Goal: Information Seeking & Learning: Understand process/instructions

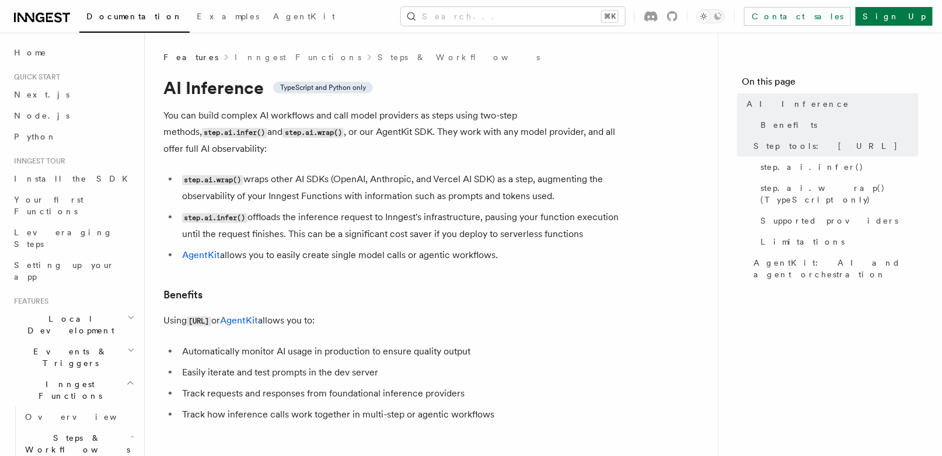
click at [168, 88] on h1 "AI Inference TypeScript and Python only" at bounding box center [396, 87] width 467 height 21
drag, startPoint x: 183, startPoint y: 134, endPoint x: 232, endPoint y: 134, distance: 49.6
click at [283, 134] on code "step.ai.wrap()" at bounding box center [313, 133] width 61 height 10
drag, startPoint x: 185, startPoint y: 200, endPoint x: 222, endPoint y: 200, distance: 37.4
click at [222, 213] on code "step.ai.infer()" at bounding box center [214, 218] width 65 height 10
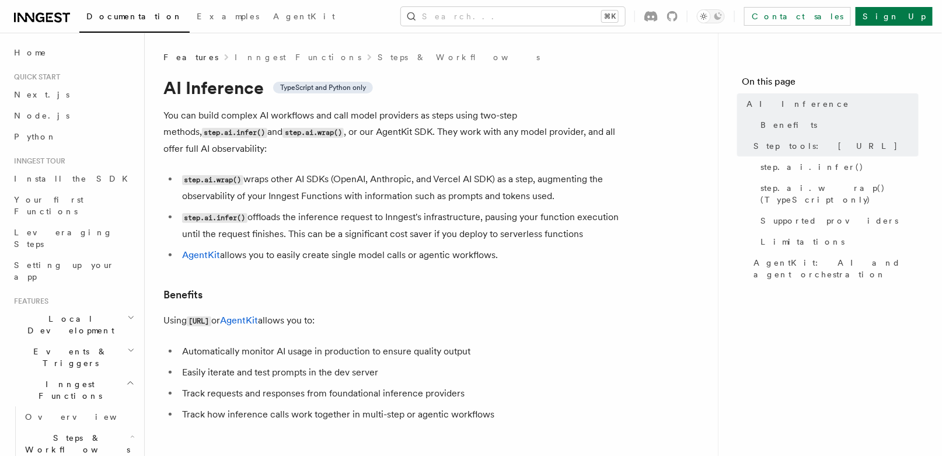
click at [242, 213] on code "step.ai.infer()" at bounding box center [214, 218] width 65 height 10
drag, startPoint x: 247, startPoint y: 198, endPoint x: 593, endPoint y: 214, distance: 346.5
click at [593, 214] on li "step.ai.infer() offloads the inference request to Inngest's infrastructure, pau…" at bounding box center [405, 225] width 452 height 33
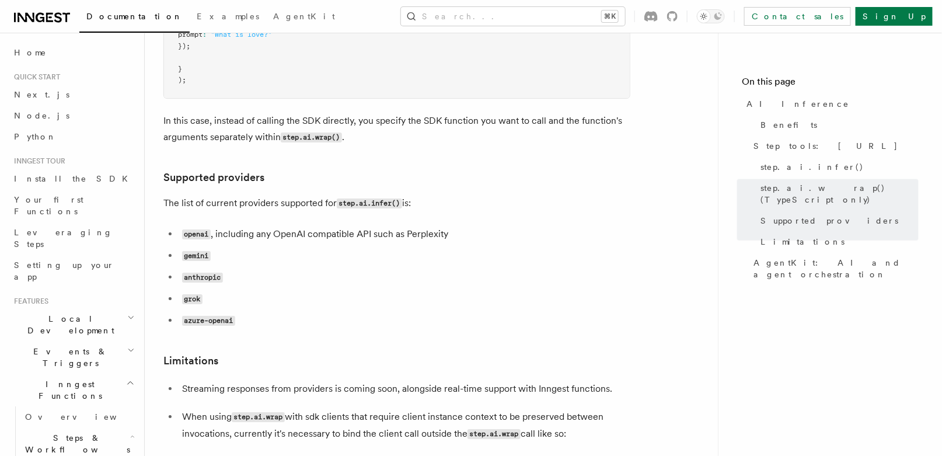
scroll to position [1822, 0]
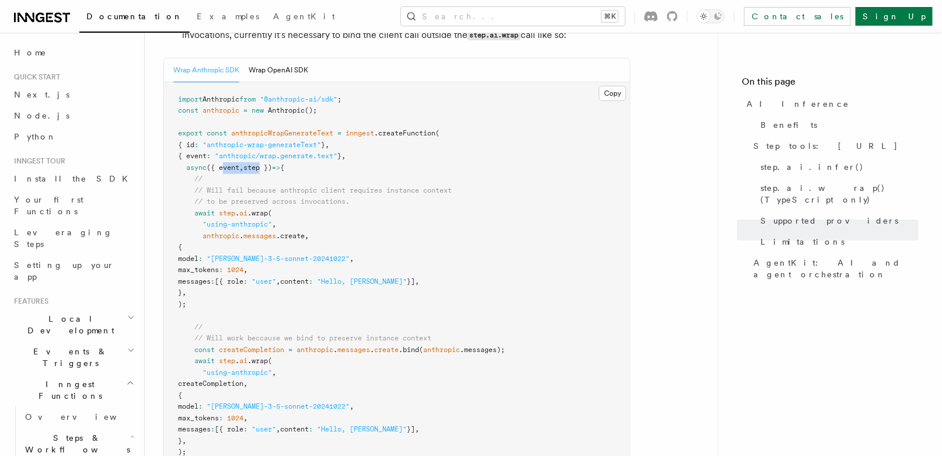
drag, startPoint x: 240, startPoint y: 116, endPoint x: 267, endPoint y: 117, distance: 27.5
click at [267, 163] on span "async ({ event , step }) => {" at bounding box center [231, 167] width 106 height 8
click at [244, 129] on span "anthropicWrapGenerateText" at bounding box center [282, 133] width 102 height 8
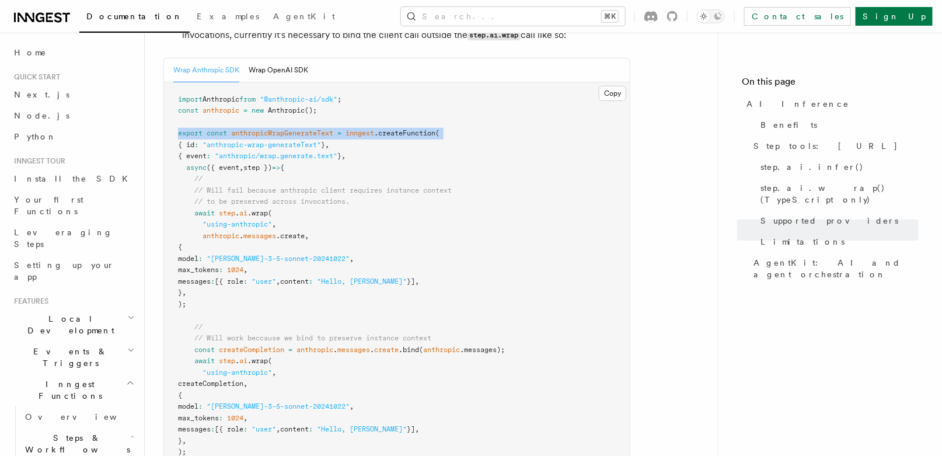
click at [244, 129] on span "anthropicWrapGenerateText" at bounding box center [282, 133] width 102 height 8
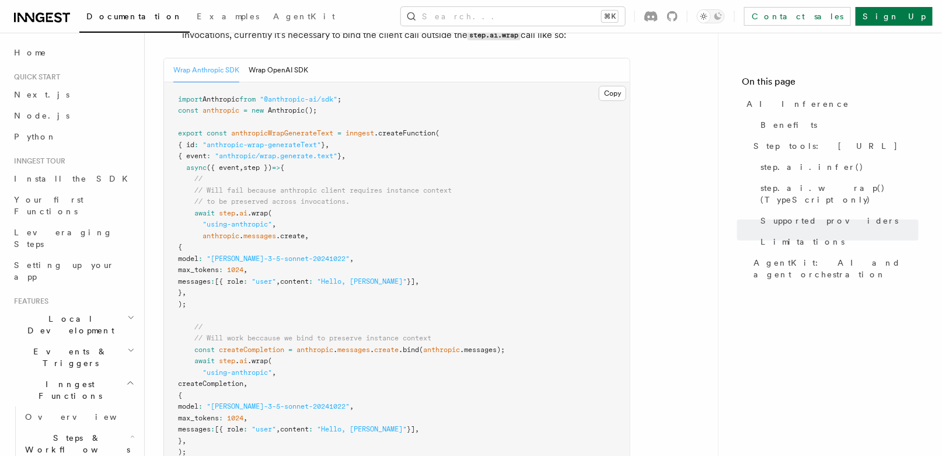
click at [225, 97] on pre "import Anthropic from "@anthropic-ai/sdk" ; const anthropic = new Anthropic ();…" at bounding box center [397, 287] width 466 height 410
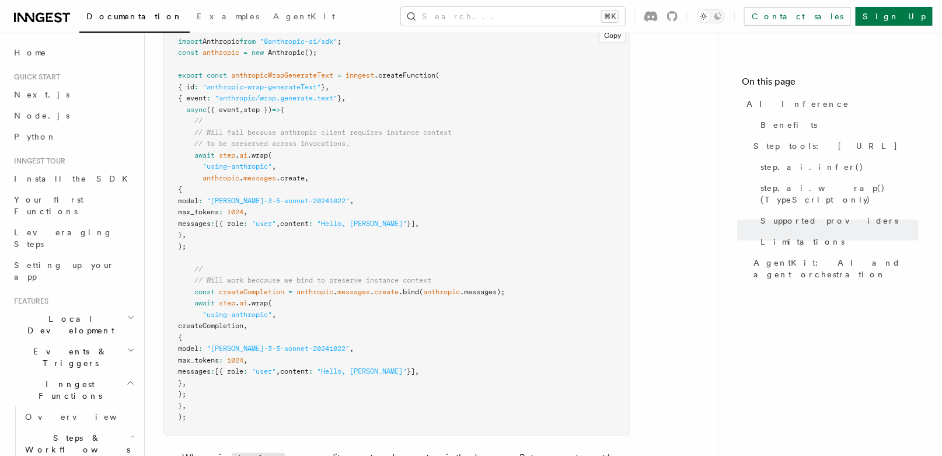
scroll to position [1735, 0]
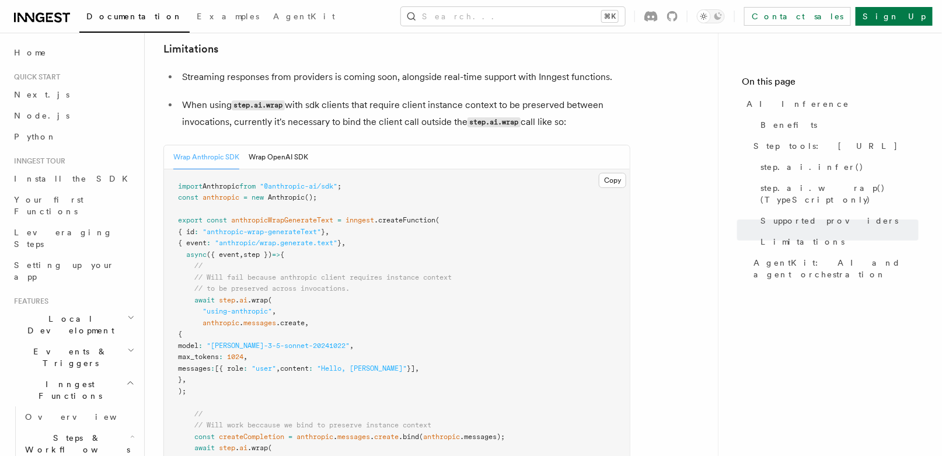
click at [426, 216] on span ".createFunction" at bounding box center [404, 220] width 61 height 8
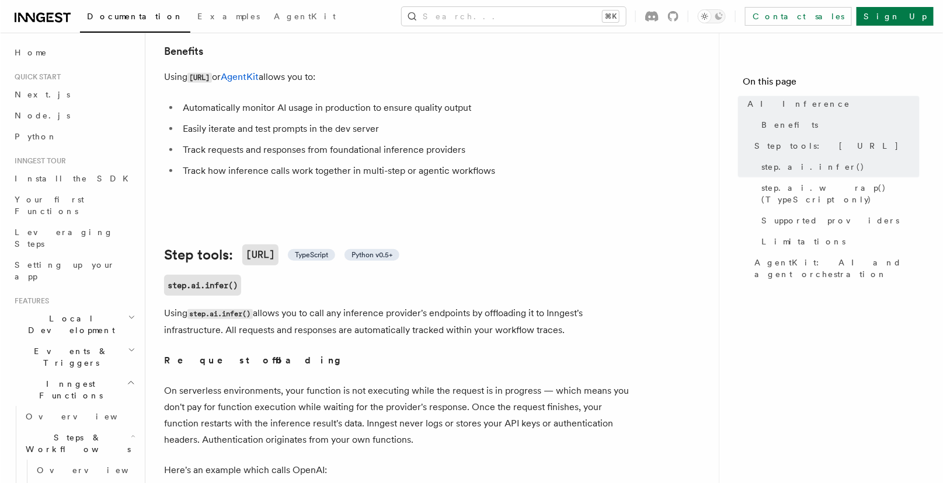
scroll to position [261, 0]
